Goal: Information Seeking & Learning: Find specific fact

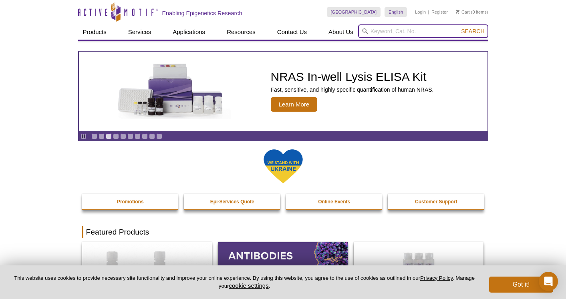
click at [410, 29] on input "search" at bounding box center [423, 31] width 130 height 14
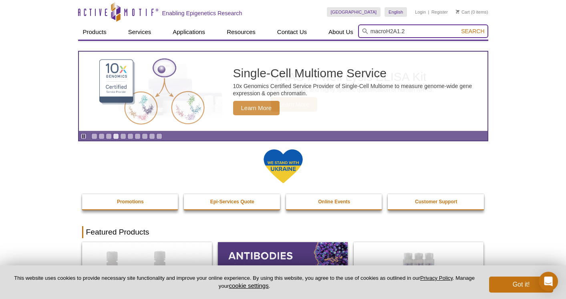
type input "macroH2A1.2"
click at [459, 28] on button "Search" at bounding box center [473, 31] width 28 height 7
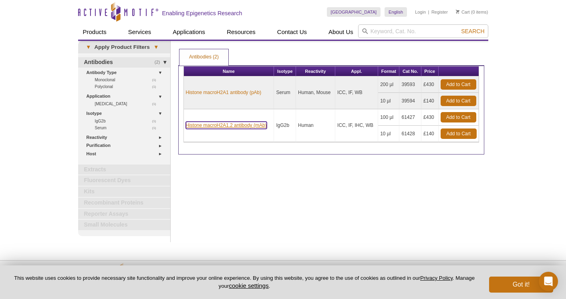
click at [221, 124] on link "Histone macroH2A1.2 antibody (mAb)" at bounding box center [226, 125] width 81 height 7
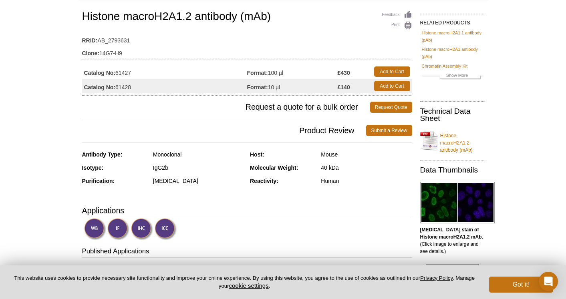
scroll to position [54, 0]
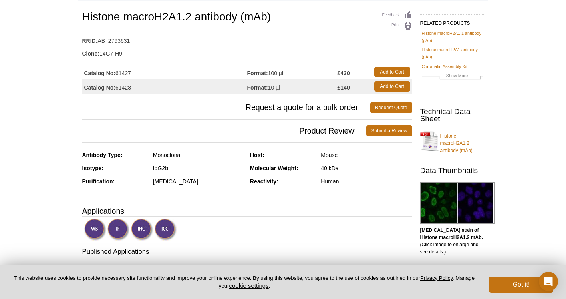
click at [120, 72] on td "Catalog No: 61427" at bounding box center [164, 72] width 165 height 14
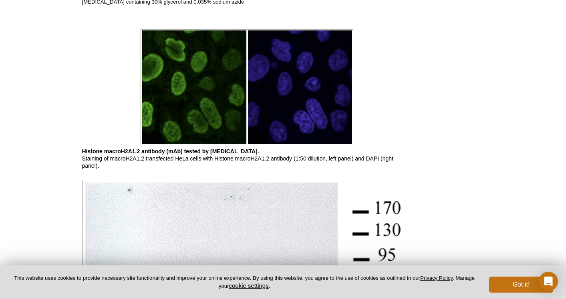
scroll to position [0, 0]
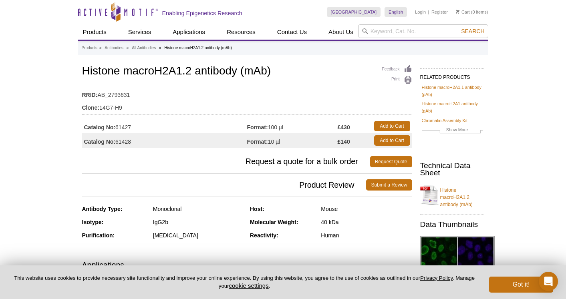
click at [126, 128] on td "Catalog No: 61427" at bounding box center [164, 126] width 165 height 14
copy td "61427"
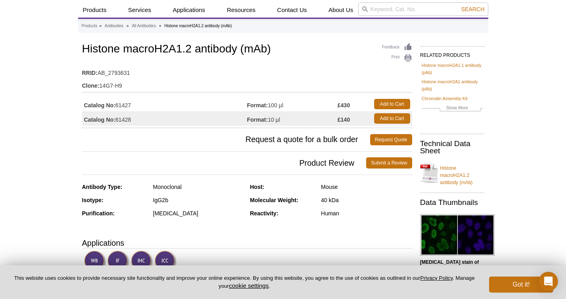
scroll to position [22, 0]
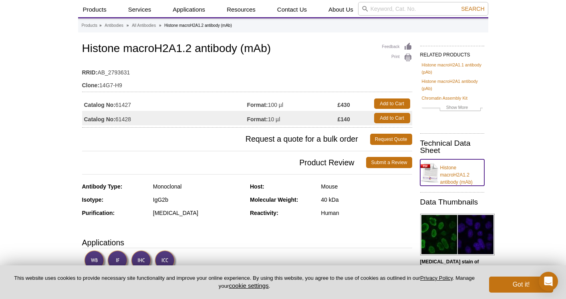
click at [452, 180] on link "Histone macroH2A1.2 antibody (mAb)" at bounding box center [452, 172] width 64 height 26
